Goal: Information Seeking & Learning: Learn about a topic

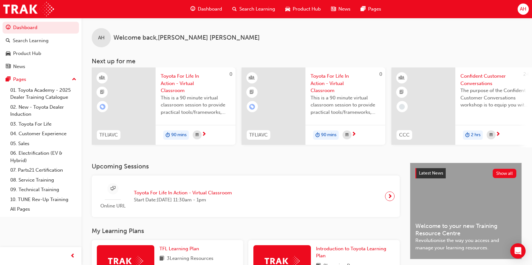
click at [253, 11] on span "Search Learning" at bounding box center [257, 8] width 36 height 7
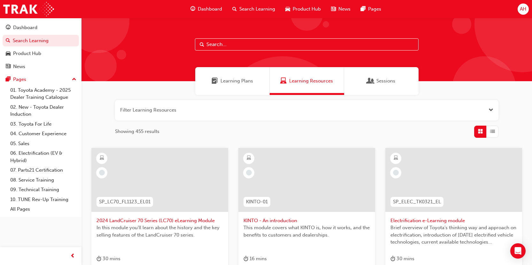
click at [215, 44] on input "text" at bounding box center [307, 44] width 224 height 12
type input "handling"
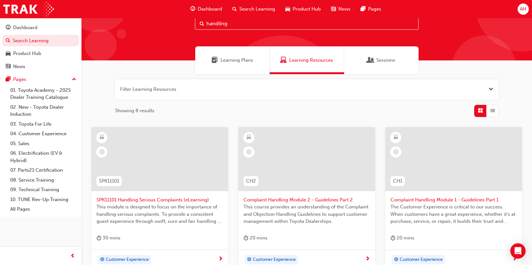
scroll to position [32, 0]
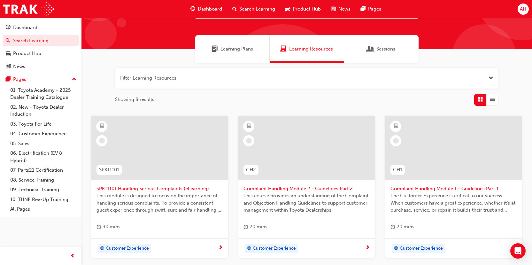
click at [184, 193] on span "This module is designed to focus on the importance of handling serious complain…" at bounding box center [159, 203] width 126 height 22
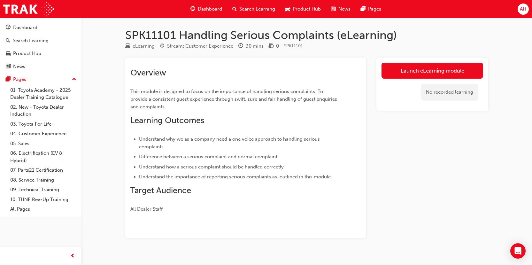
scroll to position [10, 0]
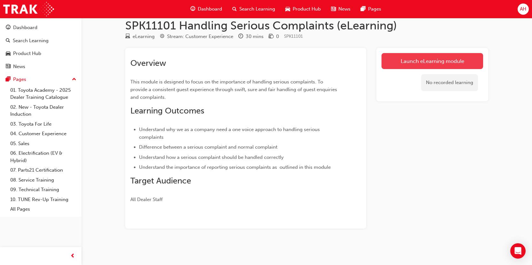
click at [405, 62] on link "Launch eLearning module" at bounding box center [432, 61] width 102 height 16
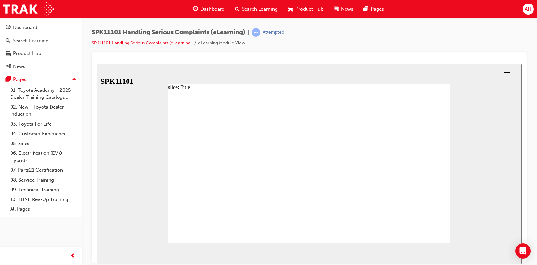
click at [500, 252] on span "NEXT" at bounding box center [500, 254] width 11 height 5
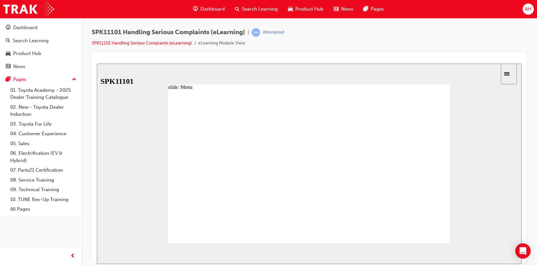
click at [252, 117] on div at bounding box center [309, 169] width 282 height 159
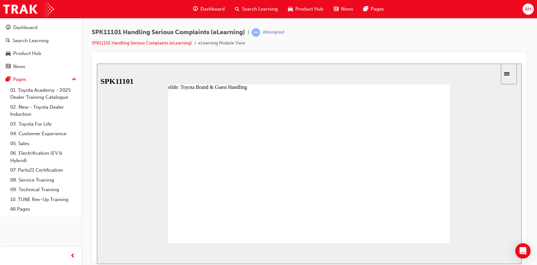
drag, startPoint x: 313, startPoint y: 223, endPoint x: 313, endPoint y: 215, distance: 8.0
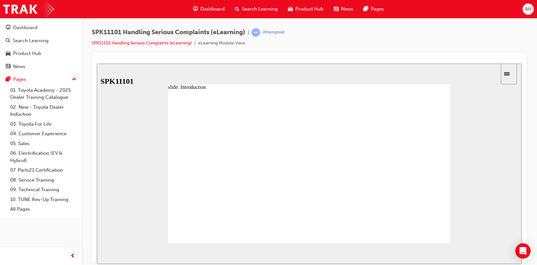
radio input "true"
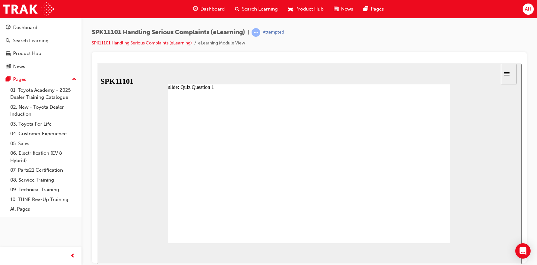
drag, startPoint x: 221, startPoint y: 236, endPoint x: 224, endPoint y: 233, distance: 3.6
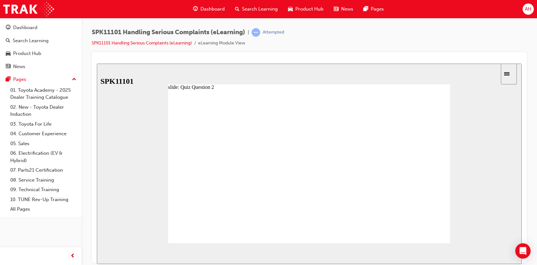
radio input "true"
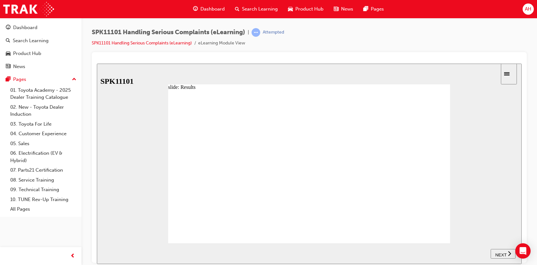
drag, startPoint x: 294, startPoint y: 174, endPoint x: 293, endPoint y: 169, distance: 6.0
click at [493, 250] on div "NEXT" at bounding box center [503, 253] width 20 height 7
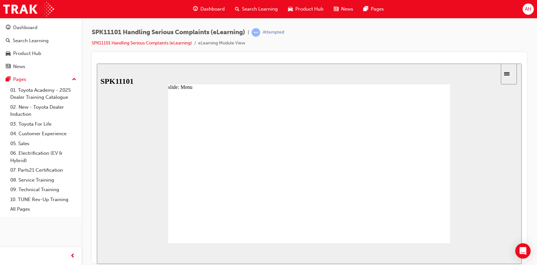
drag, startPoint x: 429, startPoint y: 220, endPoint x: 434, endPoint y: 223, distance: 5.9
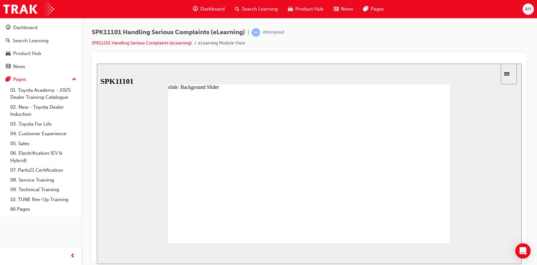
drag, startPoint x: 206, startPoint y: 182, endPoint x: 233, endPoint y: 177, distance: 27.4
click at [236, 177] on div at bounding box center [309, 169] width 282 height 159
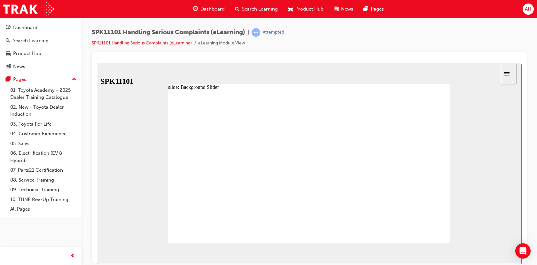
drag, startPoint x: 249, startPoint y: 184, endPoint x: 271, endPoint y: 184, distance: 22.0
drag, startPoint x: 263, startPoint y: 184, endPoint x: 287, endPoint y: 188, distance: 25.4
drag, startPoint x: 287, startPoint y: 187, endPoint x: 327, endPoint y: 183, distance: 40.8
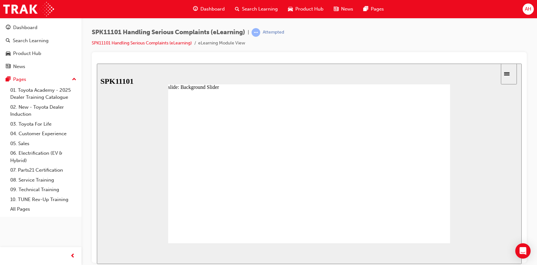
drag, startPoint x: 298, startPoint y: 187, endPoint x: 312, endPoint y: 185, distance: 14.1
drag, startPoint x: 285, startPoint y: 189, endPoint x: 302, endPoint y: 188, distance: 17.6
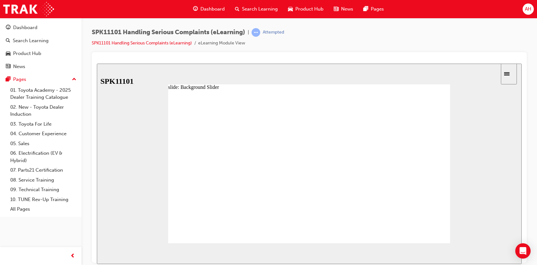
drag, startPoint x: 296, startPoint y: 186, endPoint x: 316, endPoint y: 187, distance: 19.2
drag, startPoint x: 330, startPoint y: 187, endPoint x: 360, endPoint y: 179, distance: 30.7
drag, startPoint x: 354, startPoint y: 182, endPoint x: 415, endPoint y: 166, distance: 62.7
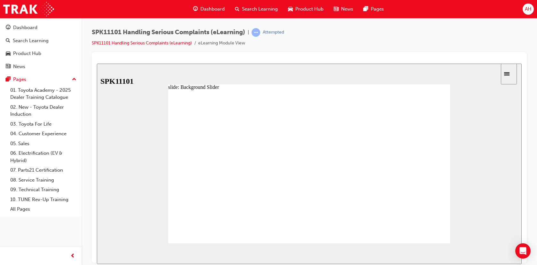
type input "6"
drag, startPoint x: 403, startPoint y: 184, endPoint x: 375, endPoint y: 192, distance: 29.0
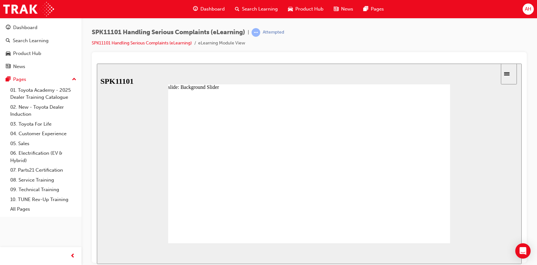
drag, startPoint x: 433, startPoint y: 217, endPoint x: 429, endPoint y: 212, distance: 6.1
drag, startPoint x: 306, startPoint y: 195, endPoint x: 289, endPoint y: 199, distance: 17.4
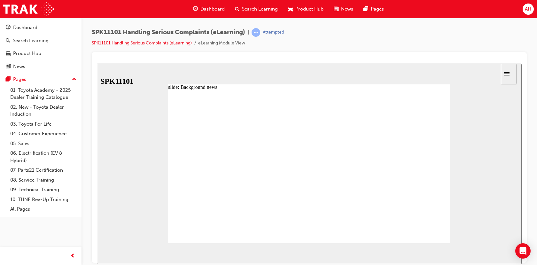
drag, startPoint x: 300, startPoint y: 202, endPoint x: 304, endPoint y: 200, distance: 4.6
drag, startPoint x: 304, startPoint y: 199, endPoint x: 329, endPoint y: 193, distance: 25.8
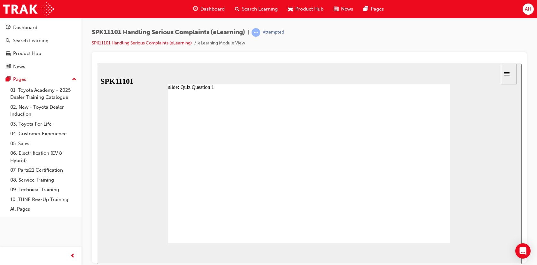
radio input "false"
radio input "true"
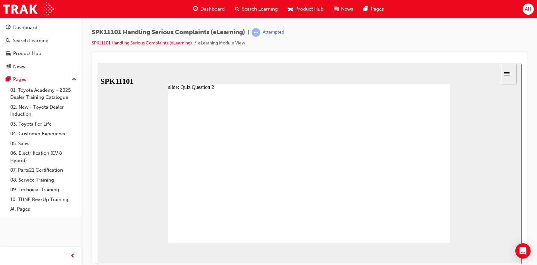
drag, startPoint x: 218, startPoint y: 181, endPoint x: 223, endPoint y: 206, distance: 25.3
radio input "false"
radio input "true"
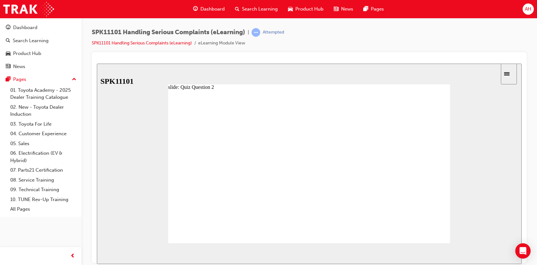
drag, startPoint x: 353, startPoint y: 189, endPoint x: 488, endPoint y: 240, distance: 144.1
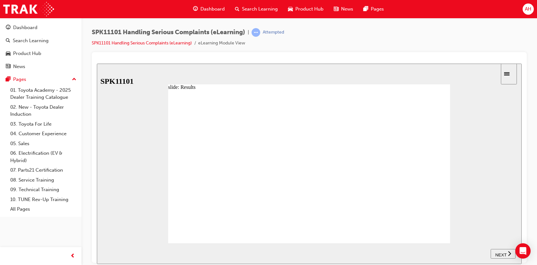
click at [508, 253] on icon "next" at bounding box center [508, 253] width 3 height 6
drag, startPoint x: 343, startPoint y: 173, endPoint x: 341, endPoint y: 176, distance: 3.6
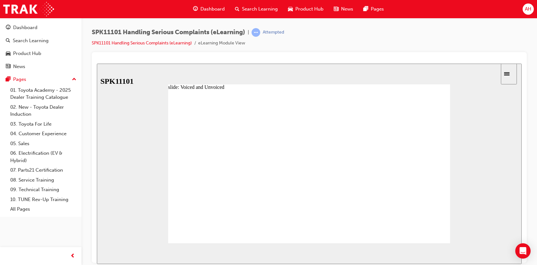
click at [97, 63] on image at bounding box center [97, 63] width 0 height 0
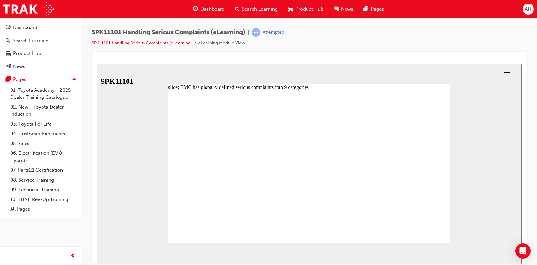
drag, startPoint x: 240, startPoint y: 223, endPoint x: 288, endPoint y: 214, distance: 48.5
drag, startPoint x: 331, startPoint y: 212, endPoint x: 343, endPoint y: 213, distance: 12.5
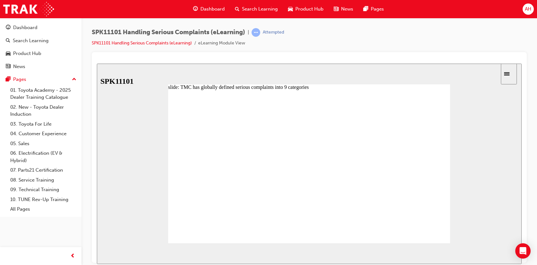
drag, startPoint x: 284, startPoint y: 223, endPoint x: 277, endPoint y: 218, distance: 8.2
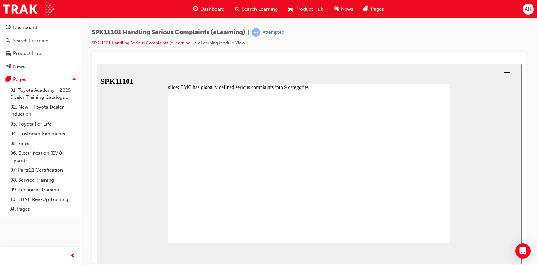
drag, startPoint x: 242, startPoint y: 177, endPoint x: 292, endPoint y: 157, distance: 53.8
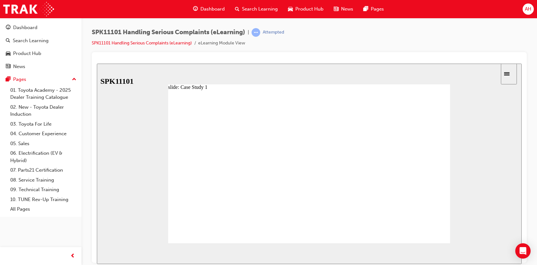
radio input "true"
drag, startPoint x: 298, startPoint y: 219, endPoint x: 301, endPoint y: 216, distance: 4.7
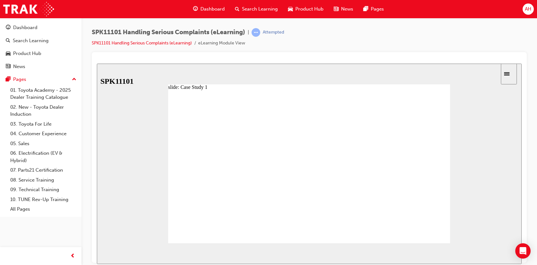
radio input "true"
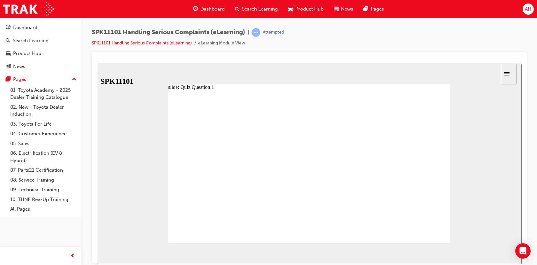
radio input "true"
drag, startPoint x: 237, startPoint y: 225, endPoint x: 235, endPoint y: 228, distance: 3.9
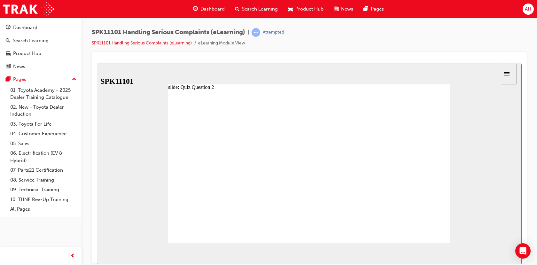
radio input "true"
drag, startPoint x: 328, startPoint y: 180, endPoint x: 333, endPoint y: 179, distance: 5.8
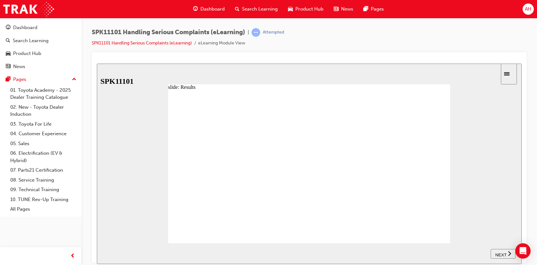
click at [501, 252] on span "NEXT" at bounding box center [500, 254] width 11 height 5
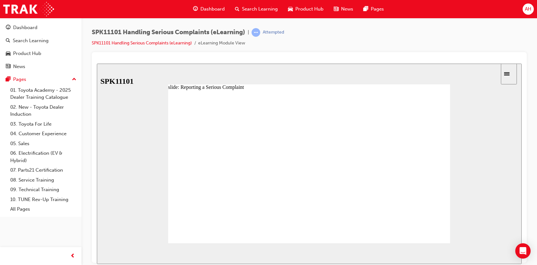
drag, startPoint x: 200, startPoint y: 119, endPoint x: 206, endPoint y: 118, distance: 6.1
drag, startPoint x: 213, startPoint y: 119, endPoint x: 210, endPoint y: 126, distance: 7.6
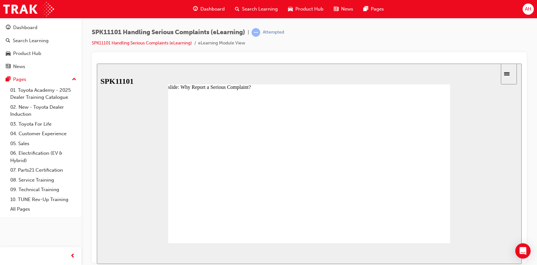
click at [97, 63] on image at bounding box center [97, 63] width 0 height 0
